Goal: Subscribe to service/newsletter

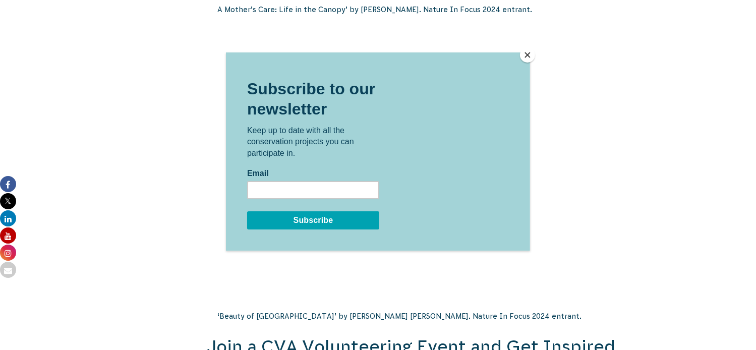
scroll to position [1779, 0]
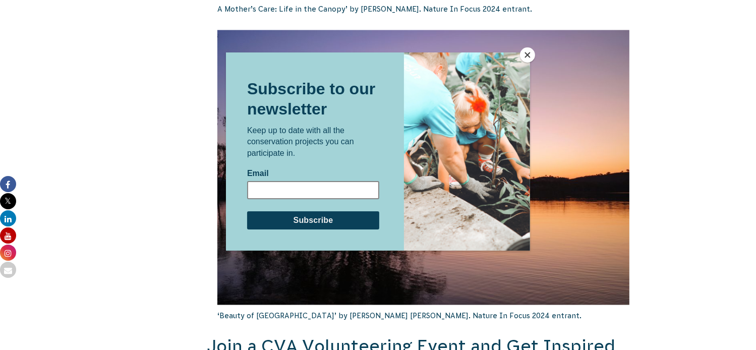
click at [257, 190] on input "Email" at bounding box center [313, 190] width 132 height 18
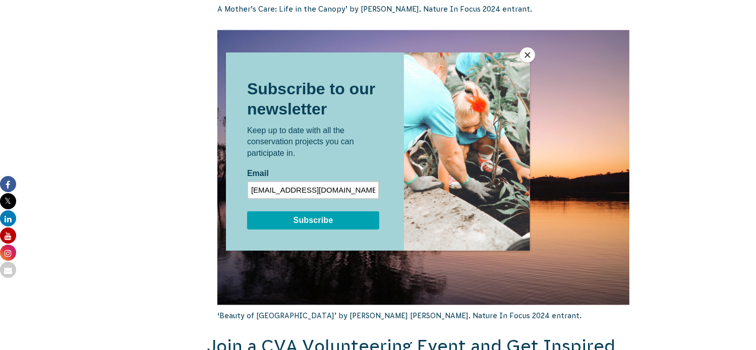
type input "garryvoysey@hotmail.com"
click at [320, 217] on input "Subscribe" at bounding box center [313, 220] width 132 height 18
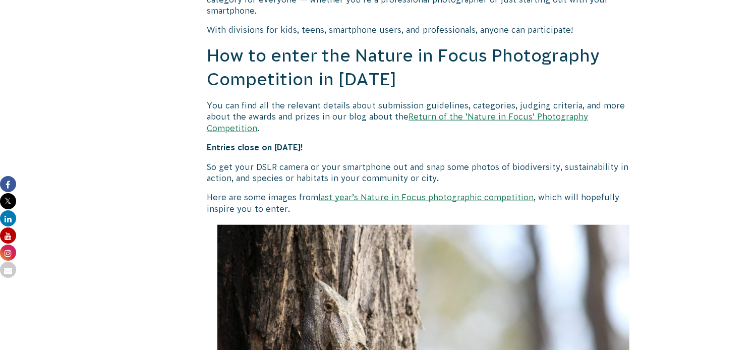
scroll to position [930, 0]
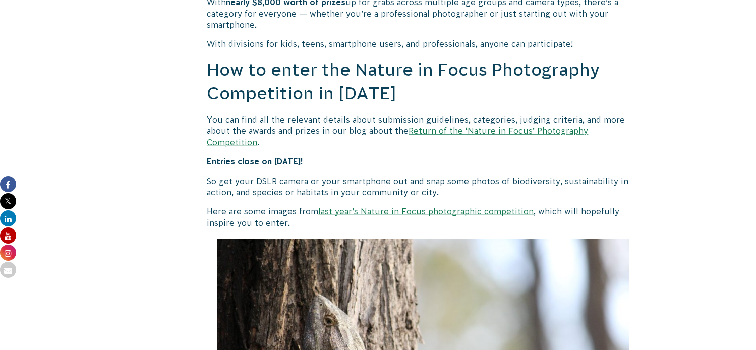
click at [424, 132] on link "Return of the ‘Nature in Focus’ Photography Competition" at bounding box center [397, 136] width 381 height 20
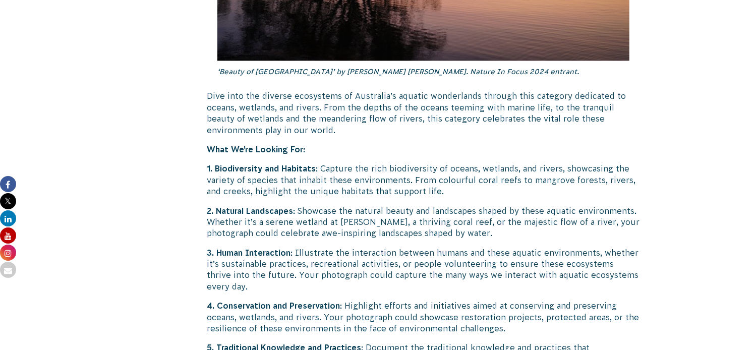
scroll to position [1560, 0]
